Goal: Information Seeking & Learning: Learn about a topic

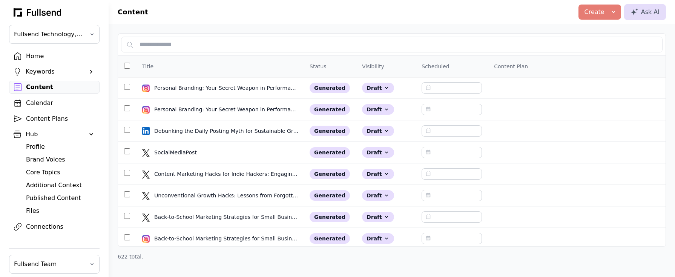
click at [51, 105] on div "Calendar" at bounding box center [60, 102] width 69 height 9
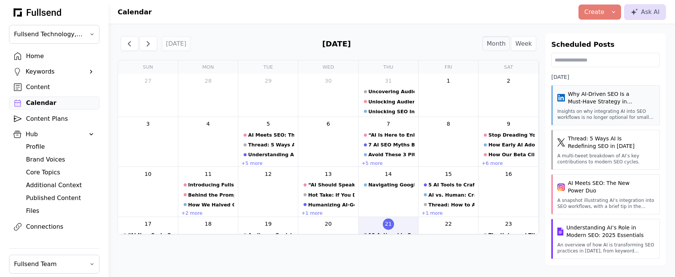
click at [615, 108] on div "Why AI-Driven SEO Is a Must-Have Strategy in [DATE] Insights on why integrating…" at bounding box center [606, 105] width 109 height 40
click at [611, 97] on h3 "Why AI-Driven SEO Is a Must-Have Strategy in [DATE]" at bounding box center [606, 97] width 77 height 15
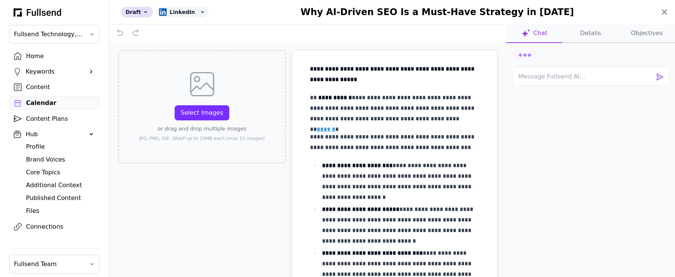
click at [665, 11] on icon at bounding box center [664, 12] width 9 height 9
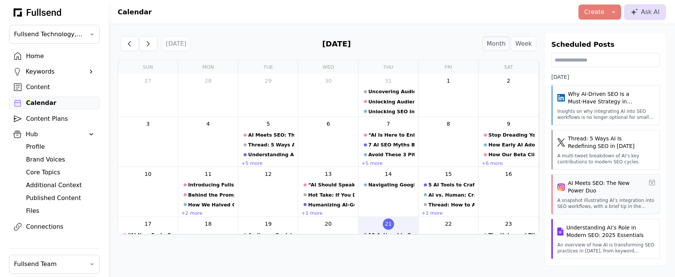
click at [597, 183] on h3 "AI Meets SEO: The New Power Duo" at bounding box center [606, 186] width 77 height 15
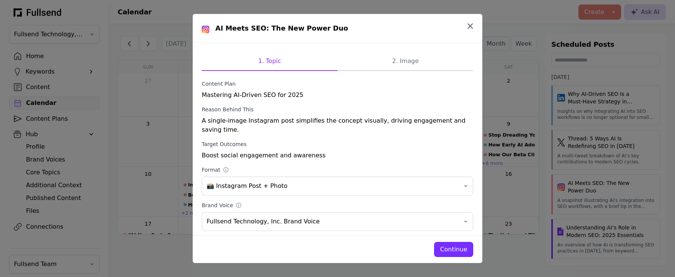
click at [470, 23] on icon "button" at bounding box center [470, 26] width 9 height 9
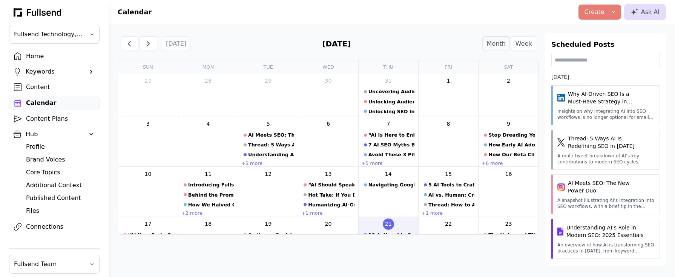
click at [40, 118] on div "Content Plans" at bounding box center [60, 118] width 69 height 9
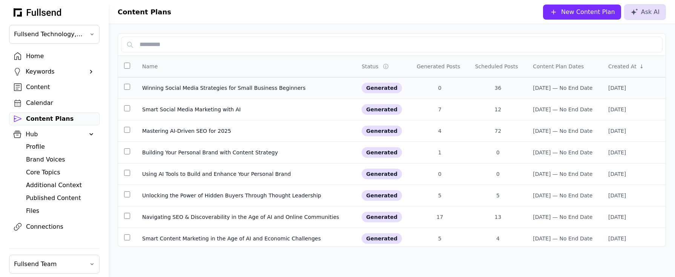
click at [195, 90] on div "Winning Social Media Strategies for Small Business Beginners" at bounding box center [246, 88] width 208 height 8
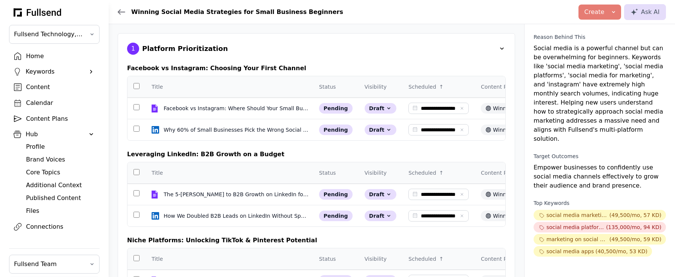
click at [120, 12] on icon at bounding box center [122, 12] width 8 height 6
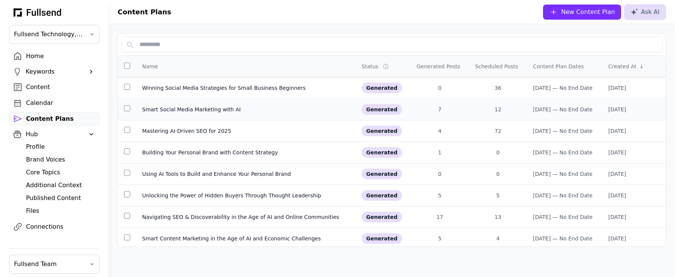
click at [198, 110] on div "Smart Social Media Marketing with AI" at bounding box center [246, 110] width 208 height 8
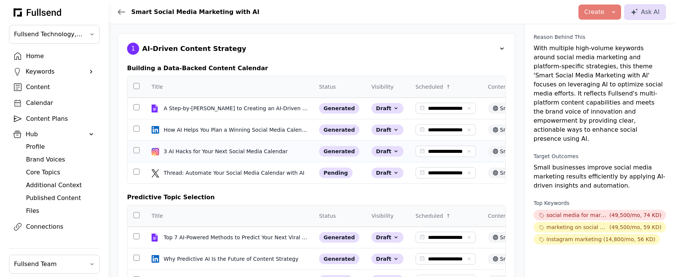
click at [201, 156] on td "3 AI Hacks for Your Next Social Media Calendar 3 AI Hacks for Your Next Social …" at bounding box center [230, 152] width 168 height 22
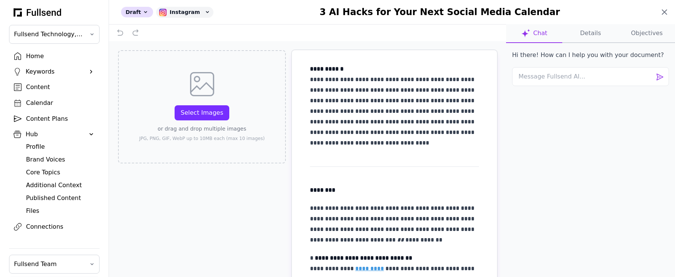
click at [665, 12] on icon at bounding box center [664, 12] width 5 height 5
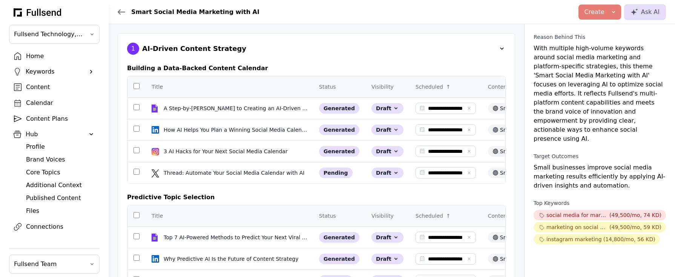
click at [34, 57] on div "Home" at bounding box center [60, 56] width 69 height 9
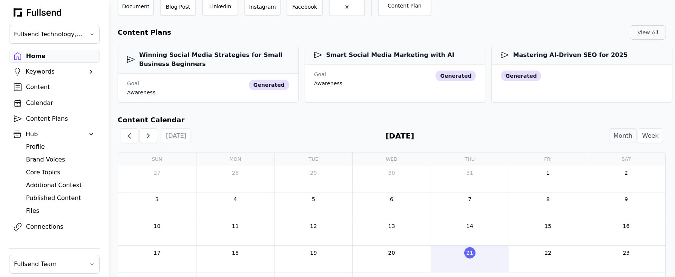
scroll to position [108, 0]
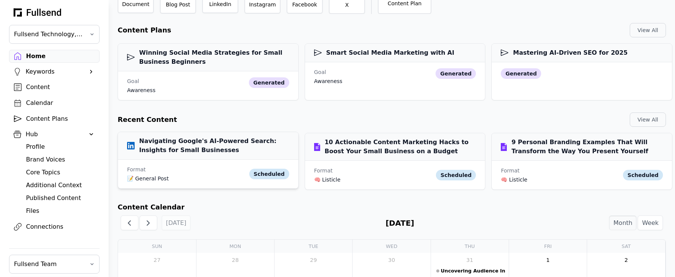
click at [206, 146] on h3 "Navigating Google's AI-Powered Search: Insights for Small Businesses" at bounding box center [208, 146] width 162 height 18
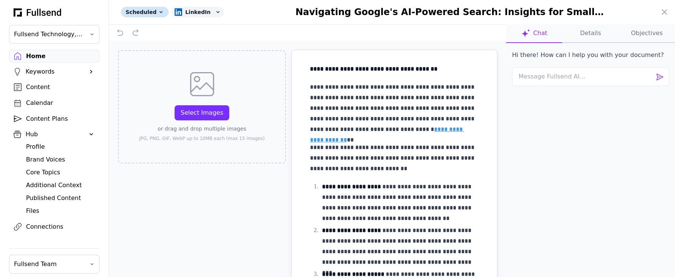
click at [619, 32] on button "Details" at bounding box center [647, 33] width 56 height 19
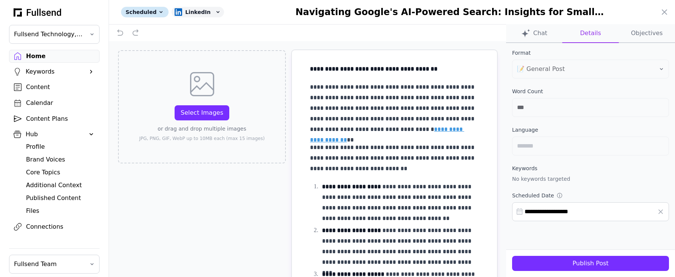
scroll to position [144, 0]
